Goal: Transaction & Acquisition: Purchase product/service

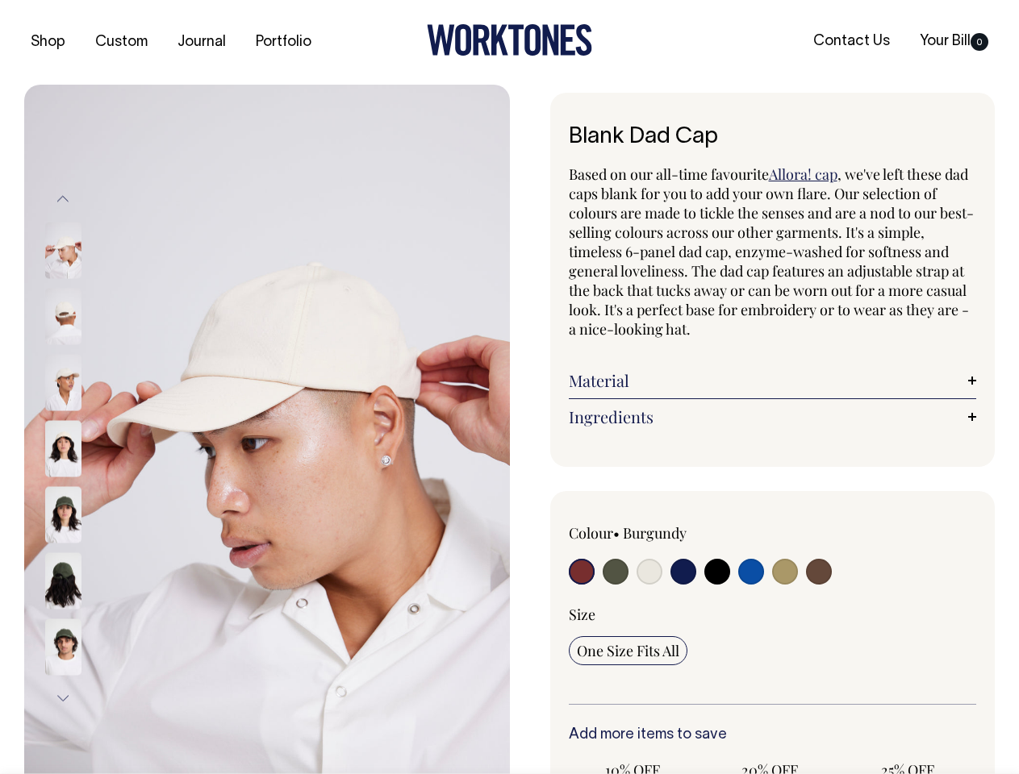
radio input "true"
select select "Natural"
click at [267, 429] on img at bounding box center [267, 449] width 486 height 729
click at [85, 449] on div at bounding box center [84, 448] width 81 height 66
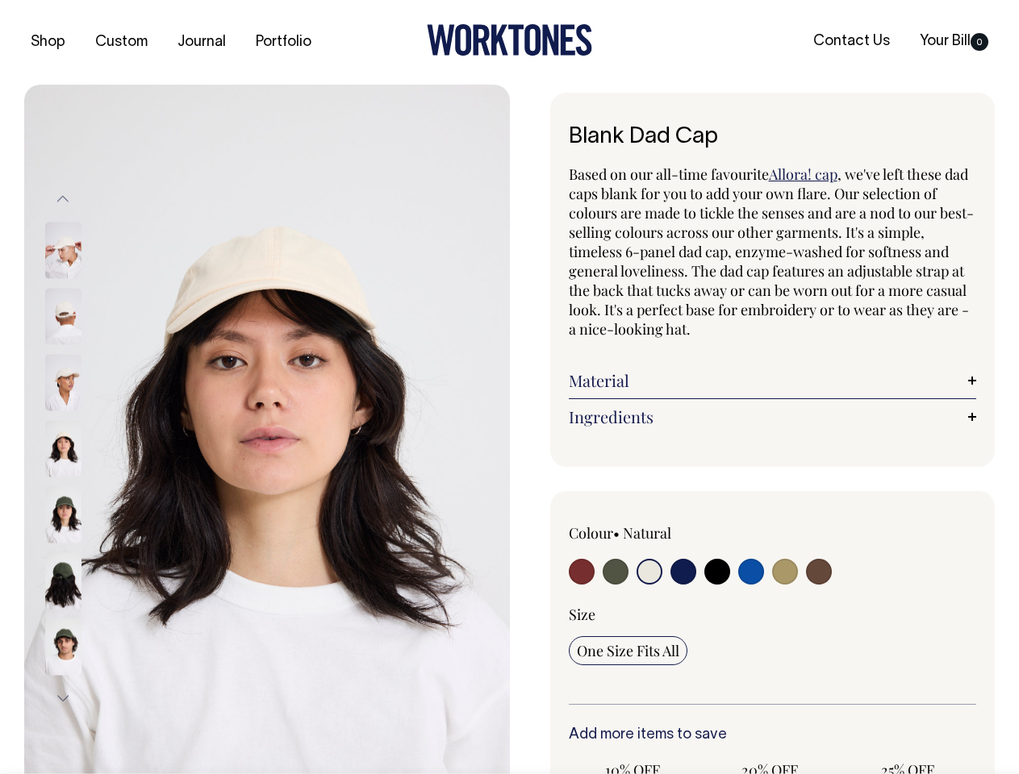
click at [63, 199] on button "Previous" at bounding box center [63, 200] width 24 height 36
click at [85, 482] on div at bounding box center [84, 515] width 81 height 66
click at [63, 698] on button "Next" at bounding box center [63, 698] width 24 height 36
